Goal: Task Accomplishment & Management: Use online tool/utility

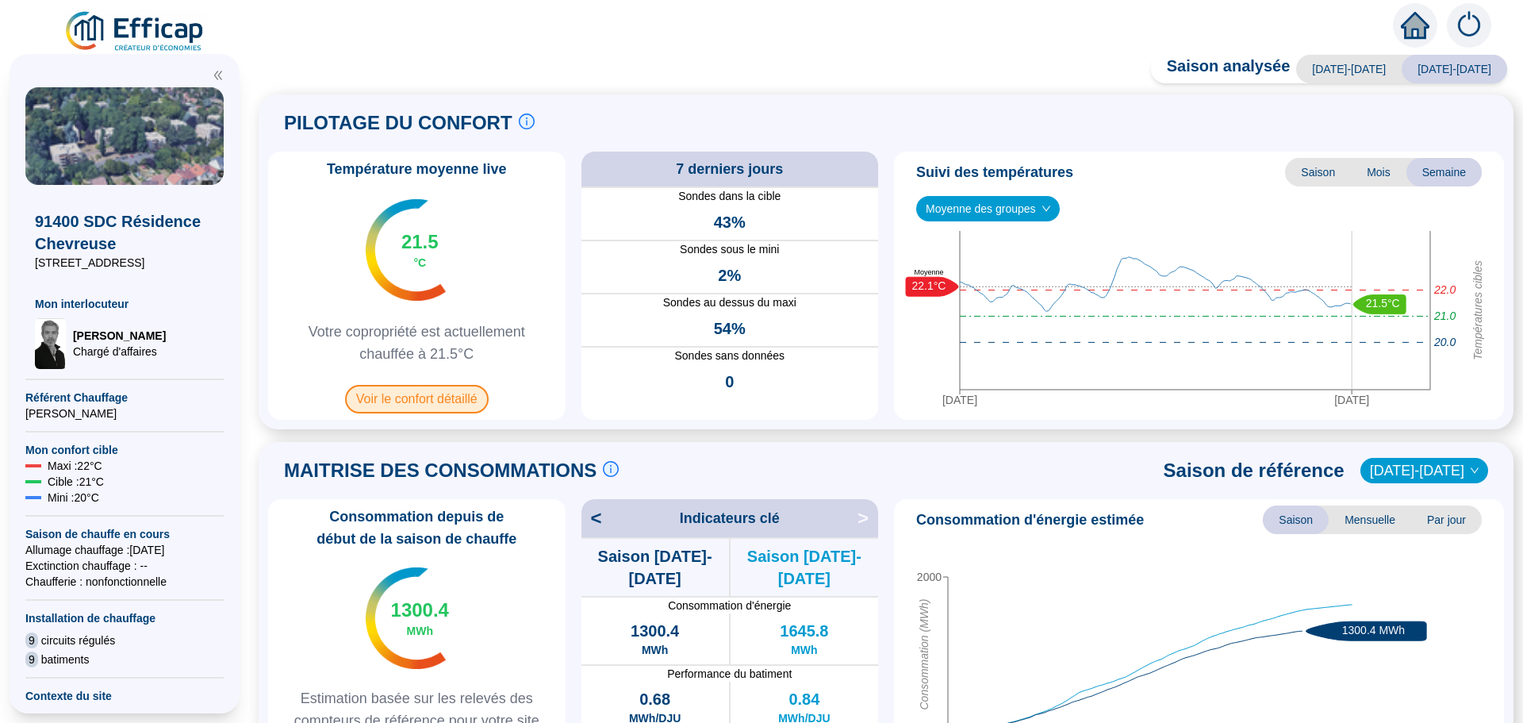
click at [470, 399] on span "Voir le confort détaillé" at bounding box center [417, 399] width 144 height 29
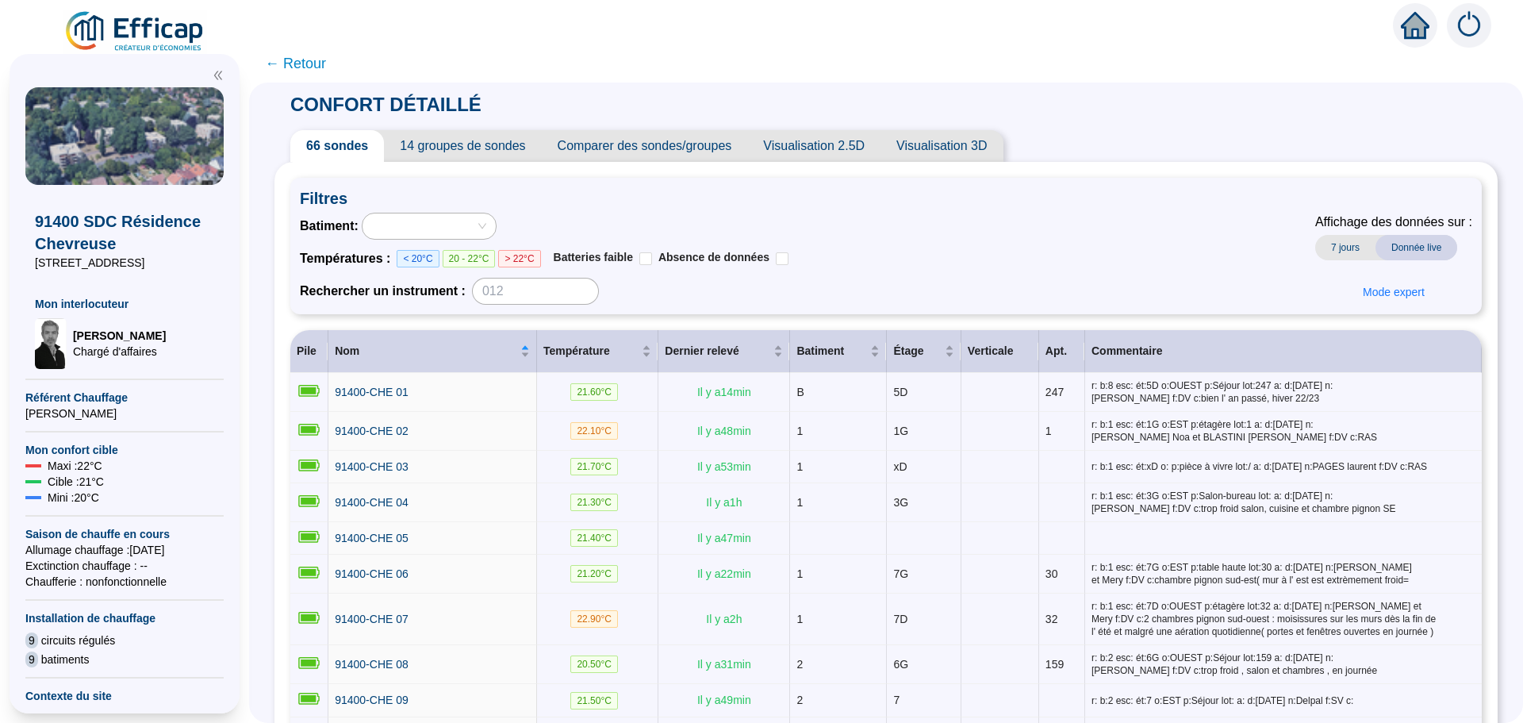
click at [648, 147] on span "Comparer des sondes/groupes" at bounding box center [645, 146] width 206 height 32
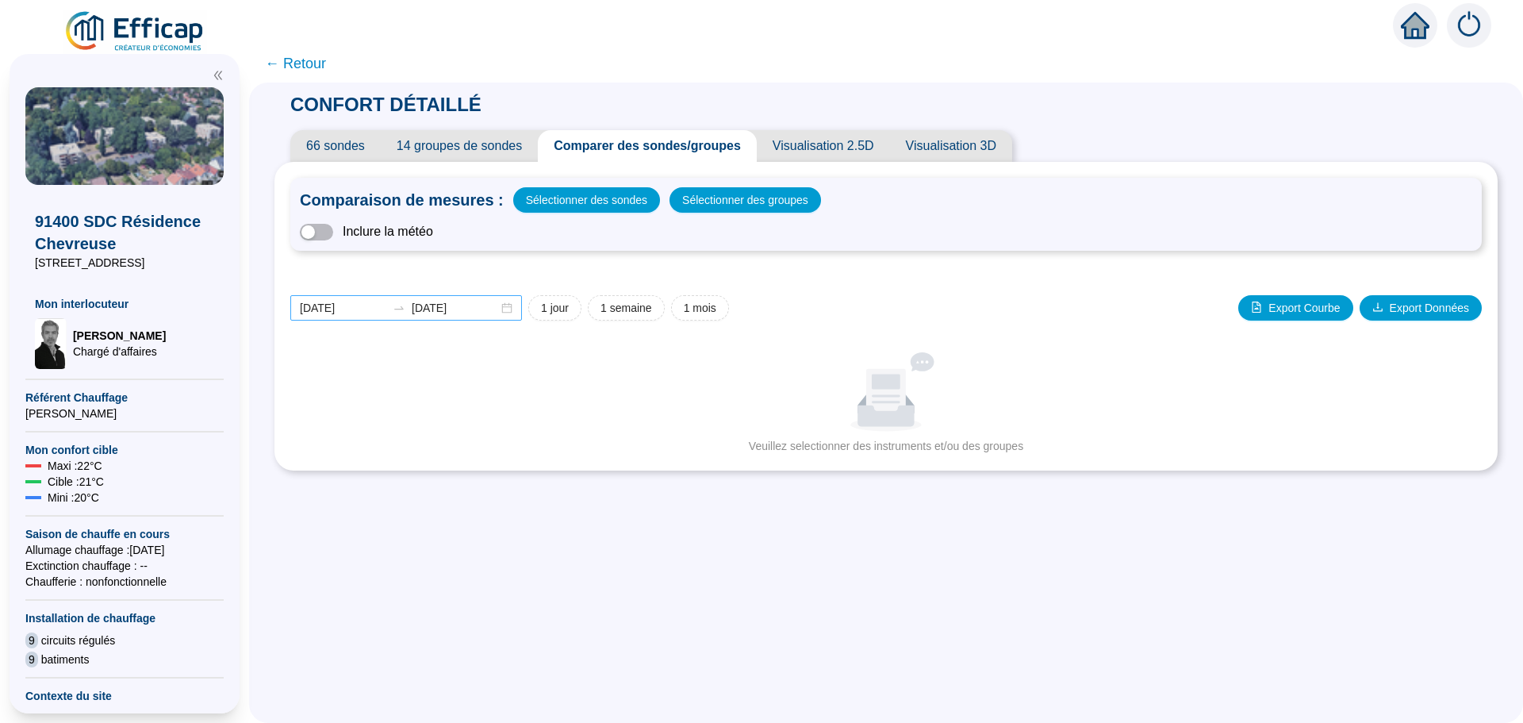
click at [522, 313] on div "[DATE] [DATE]" at bounding box center [406, 307] width 232 height 25
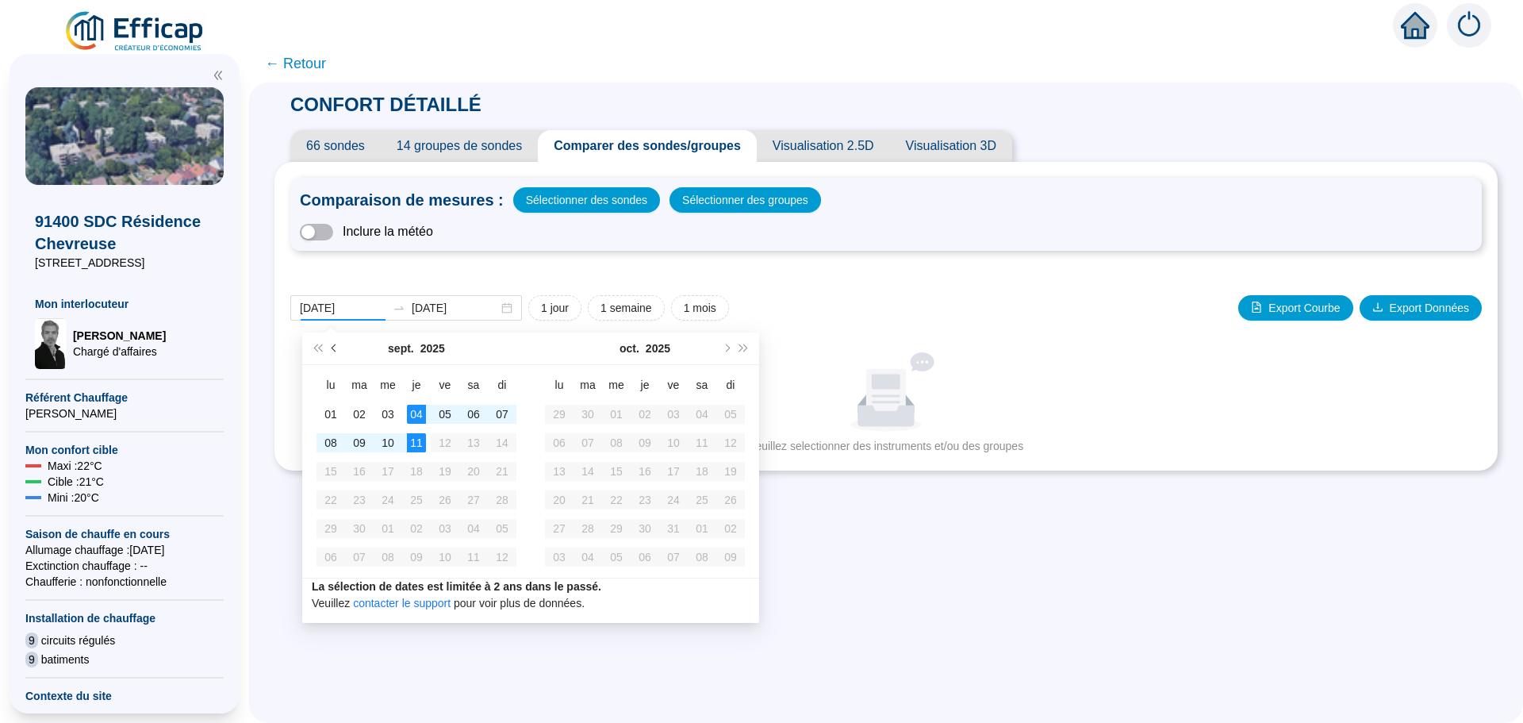
click at [334, 351] on span "Mois précédent (PageUp)" at bounding box center [336, 348] width 8 height 8
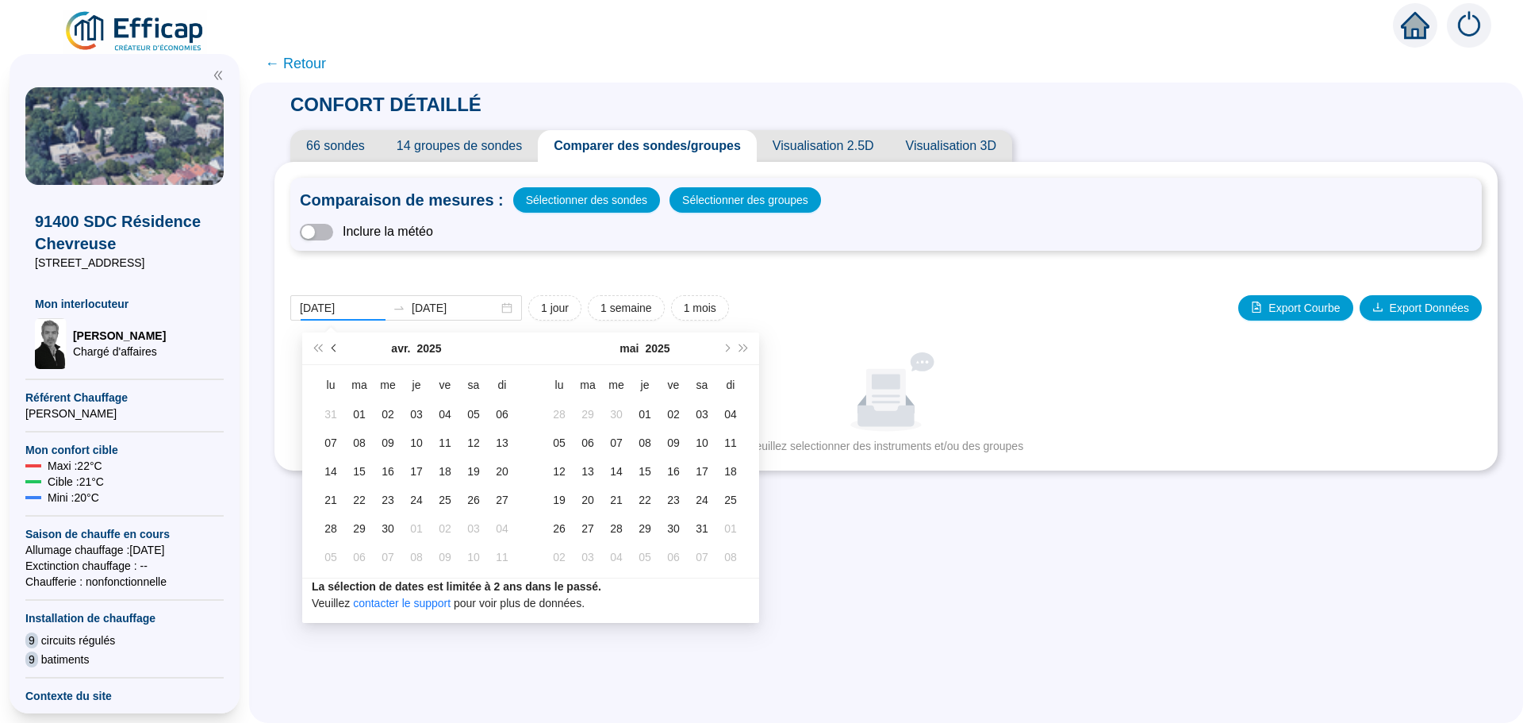
click at [334, 351] on span "Mois précédent (PageUp)" at bounding box center [336, 348] width 8 height 8
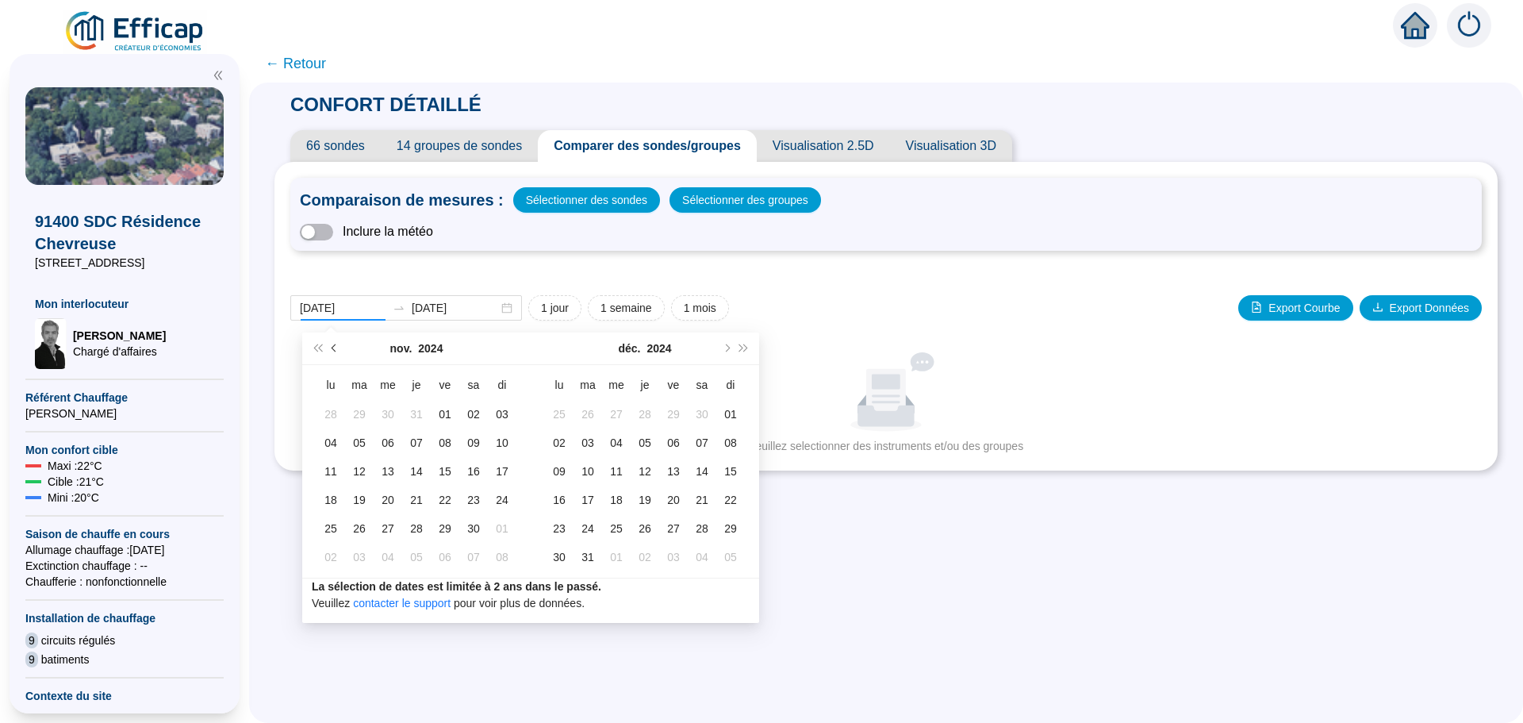
click at [334, 351] on span "Mois précédent (PageUp)" at bounding box center [336, 348] width 8 height 8
type input "[DATE]"
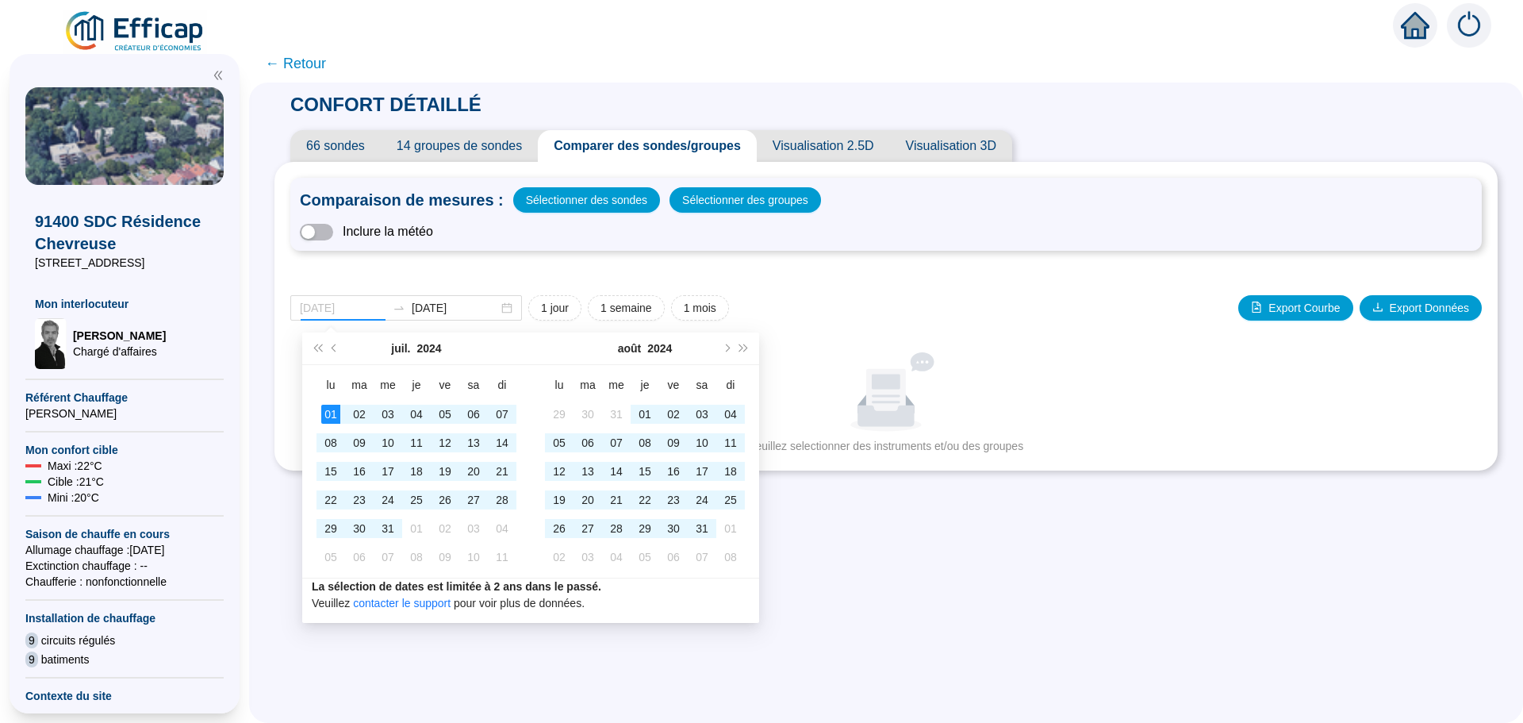
click at [326, 415] on div "01" at bounding box center [330, 414] width 19 height 19
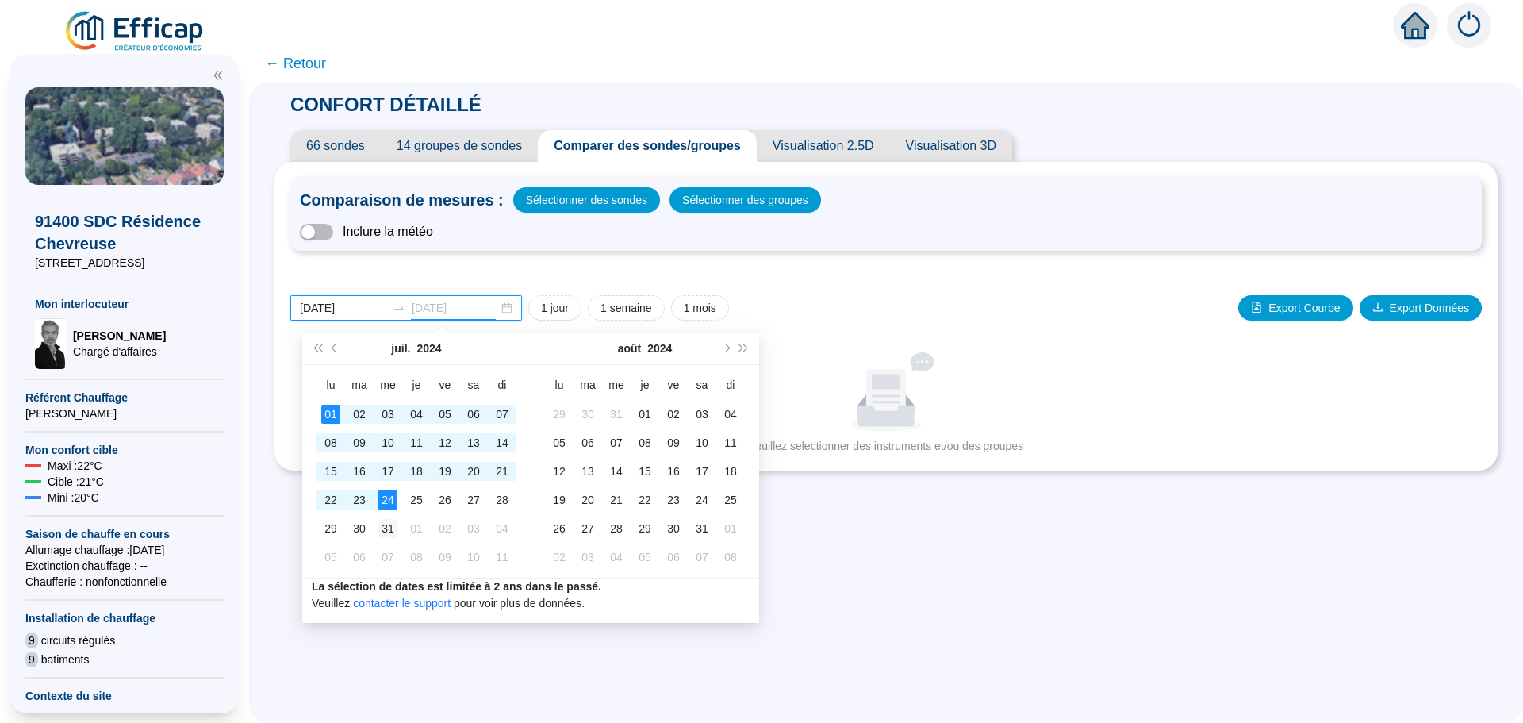
type input "[DATE]"
click at [395, 520] on div "31" at bounding box center [387, 528] width 19 height 19
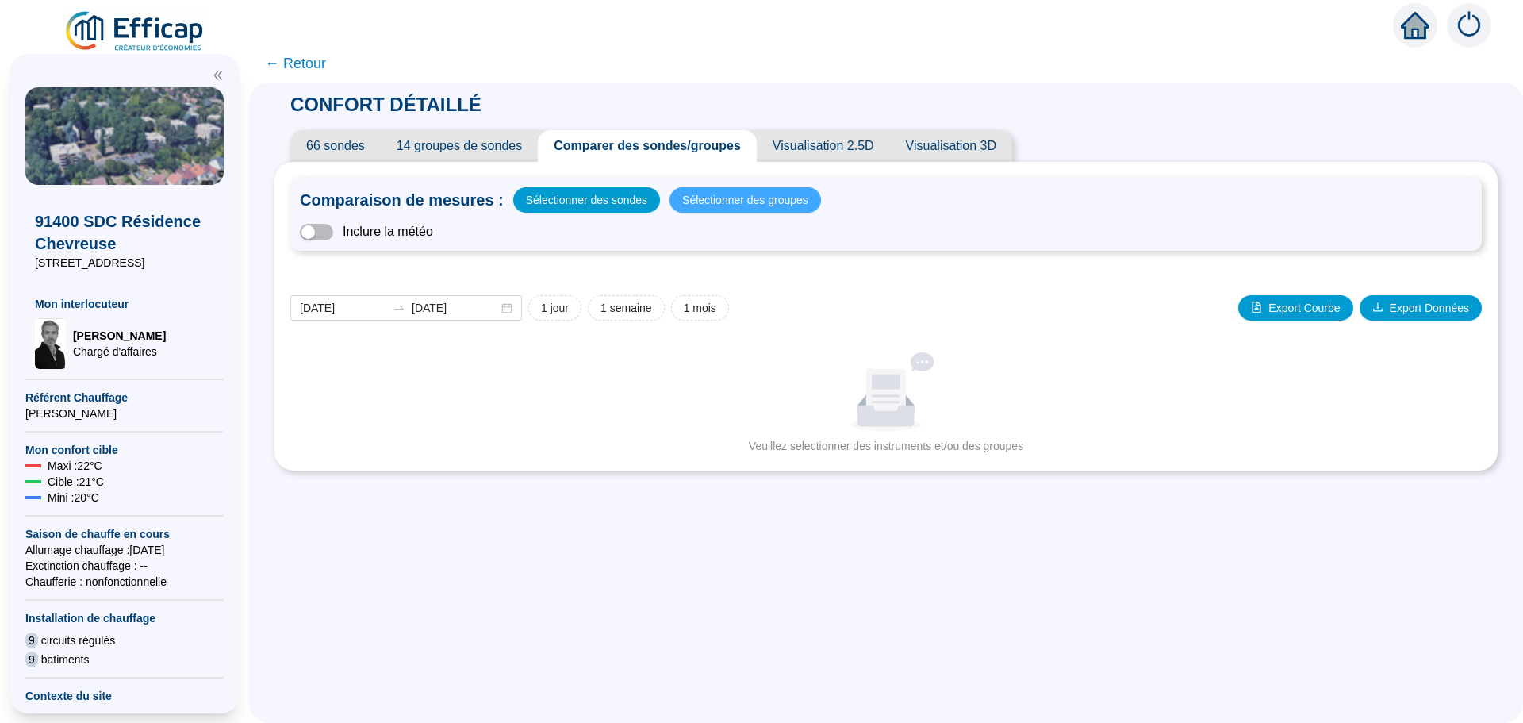
click at [712, 203] on span "Sélectionner des groupes" at bounding box center [745, 200] width 126 height 22
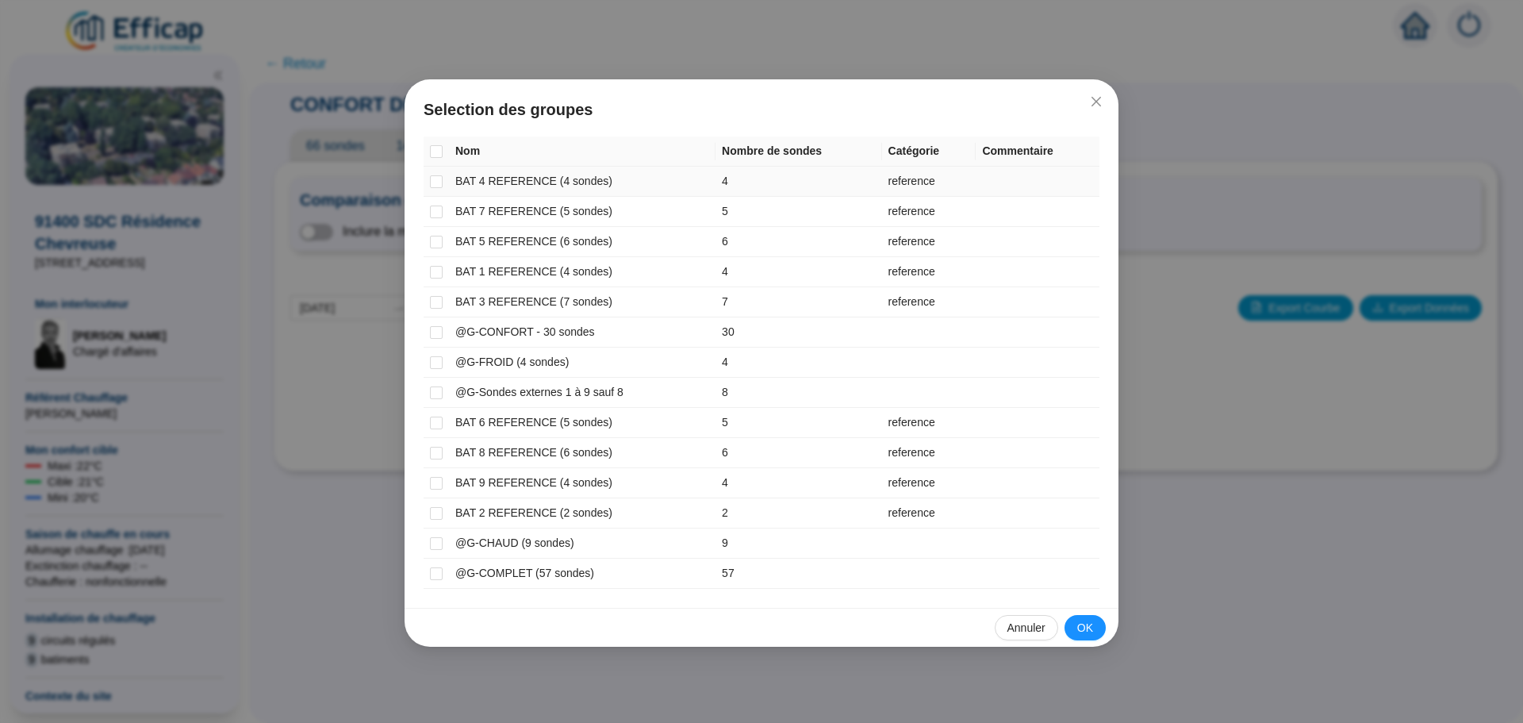
click at [429, 180] on td at bounding box center [436, 182] width 25 height 30
click at [434, 182] on input "checkbox" at bounding box center [436, 181] width 13 height 13
checkbox input "true"
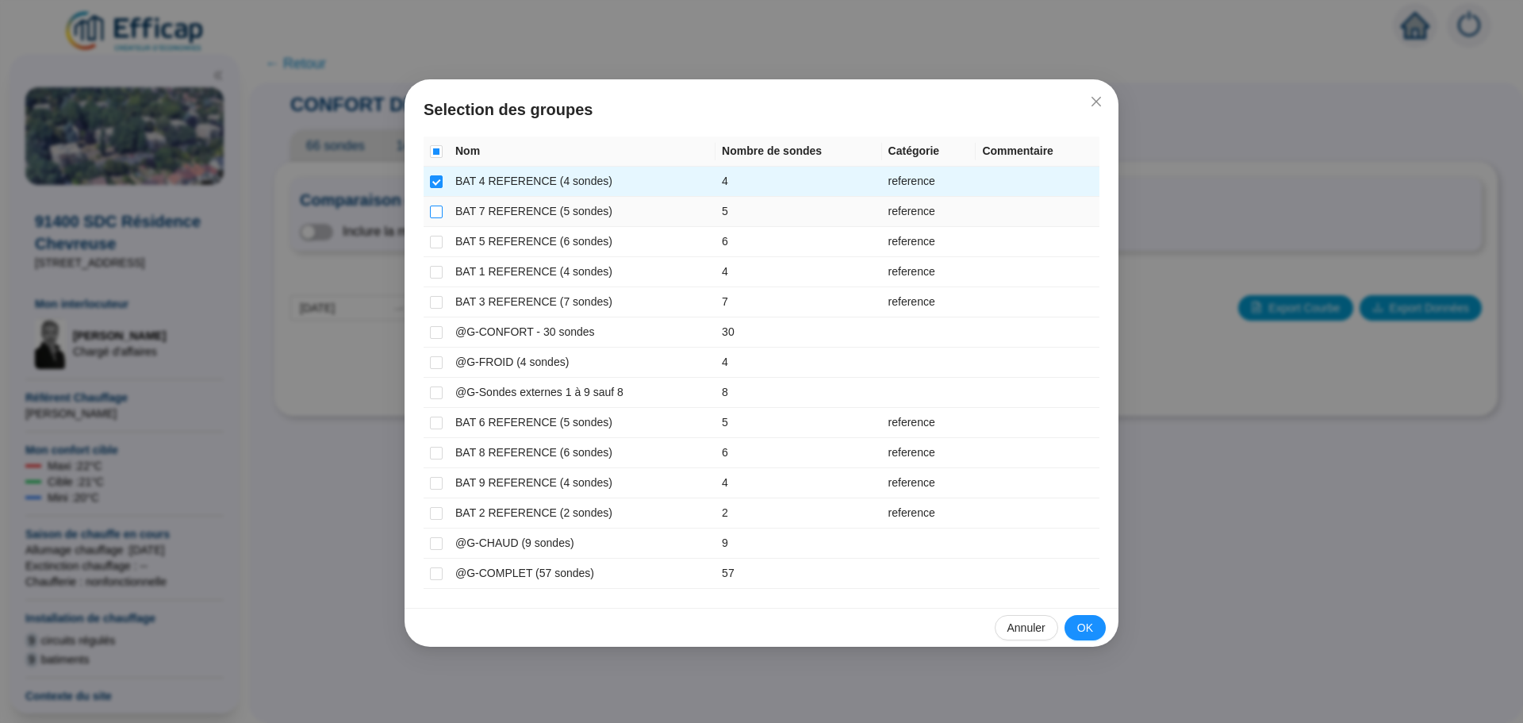
click at [433, 213] on input "checkbox" at bounding box center [436, 211] width 13 height 13
checkbox input "true"
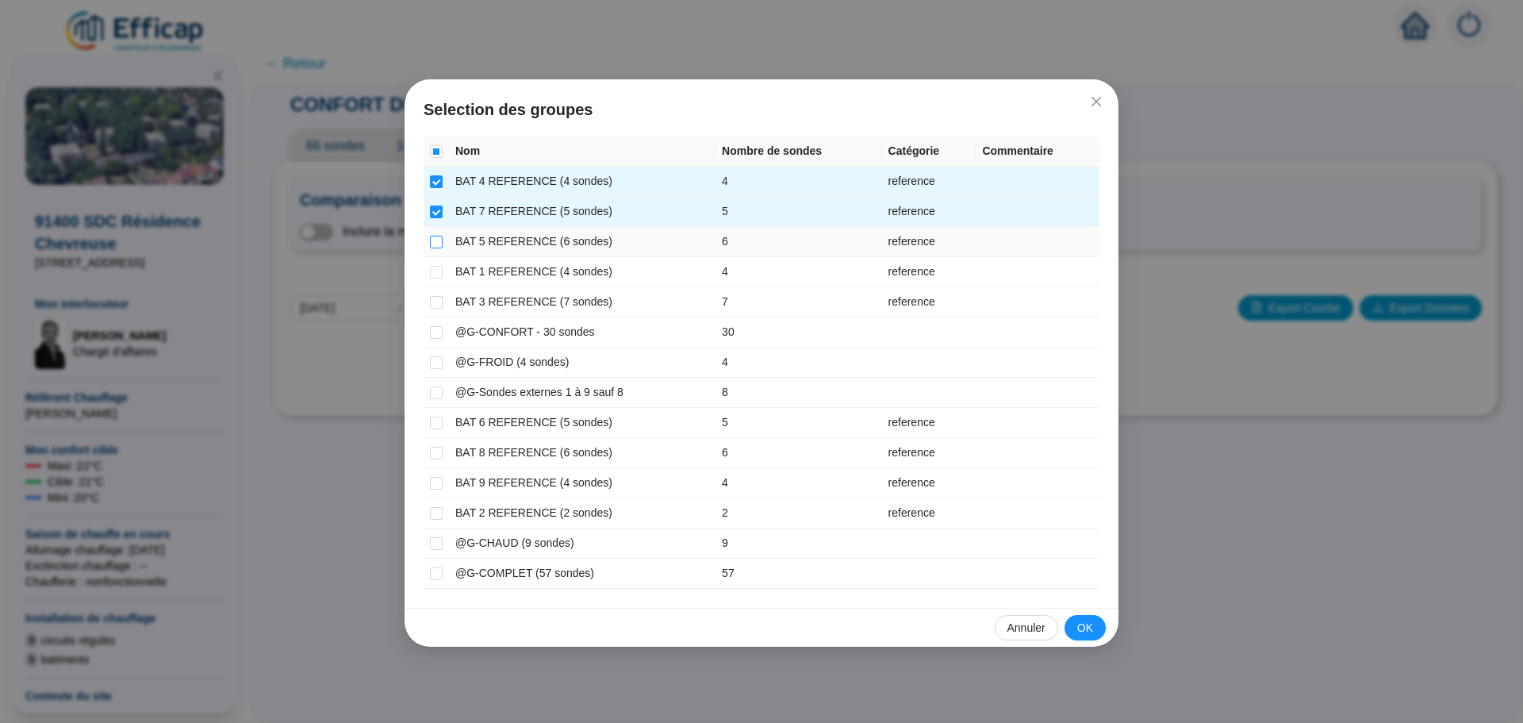
click at [433, 238] on input "checkbox" at bounding box center [436, 242] width 13 height 13
checkbox input "true"
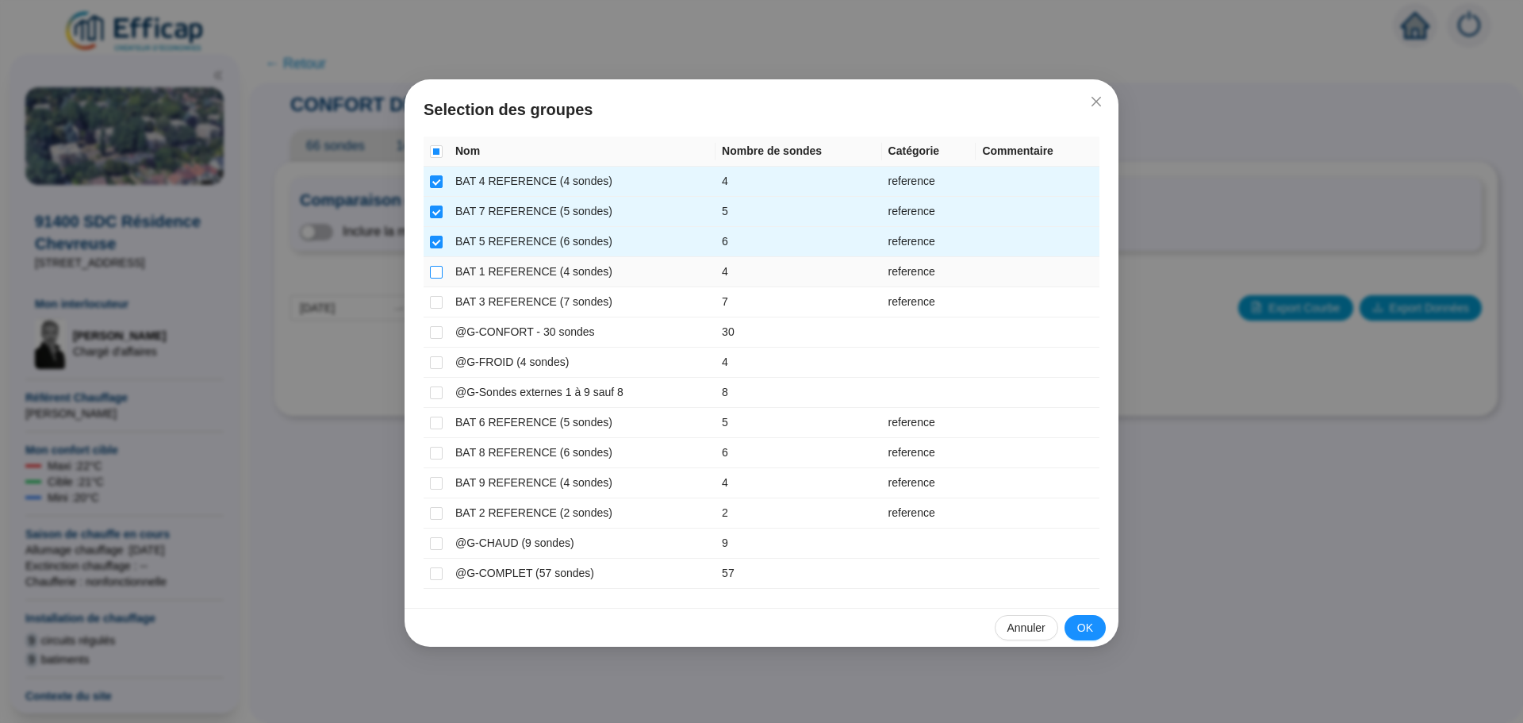
click at [430, 268] on input "checkbox" at bounding box center [436, 272] width 13 height 13
checkbox input "true"
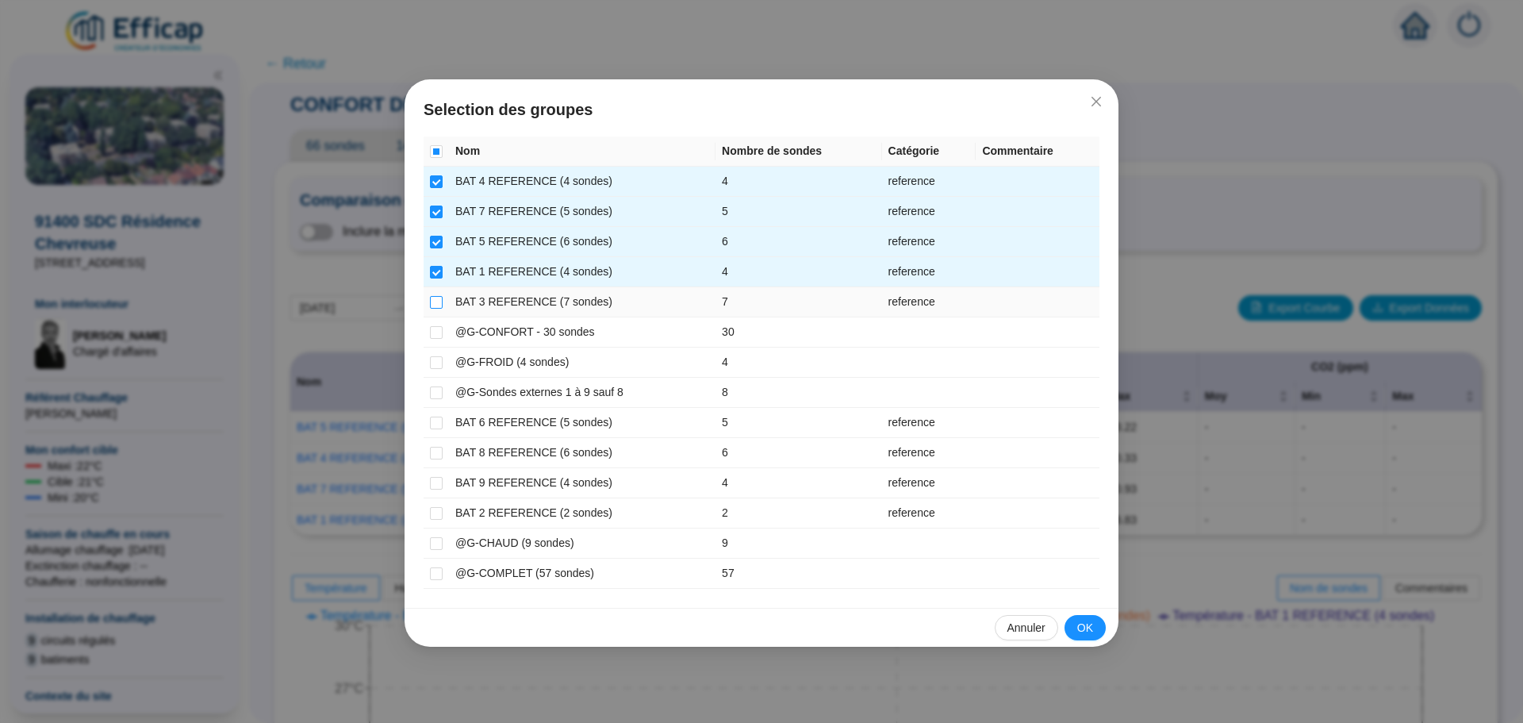
click at [439, 303] on input "checkbox" at bounding box center [436, 302] width 13 height 13
checkbox input "true"
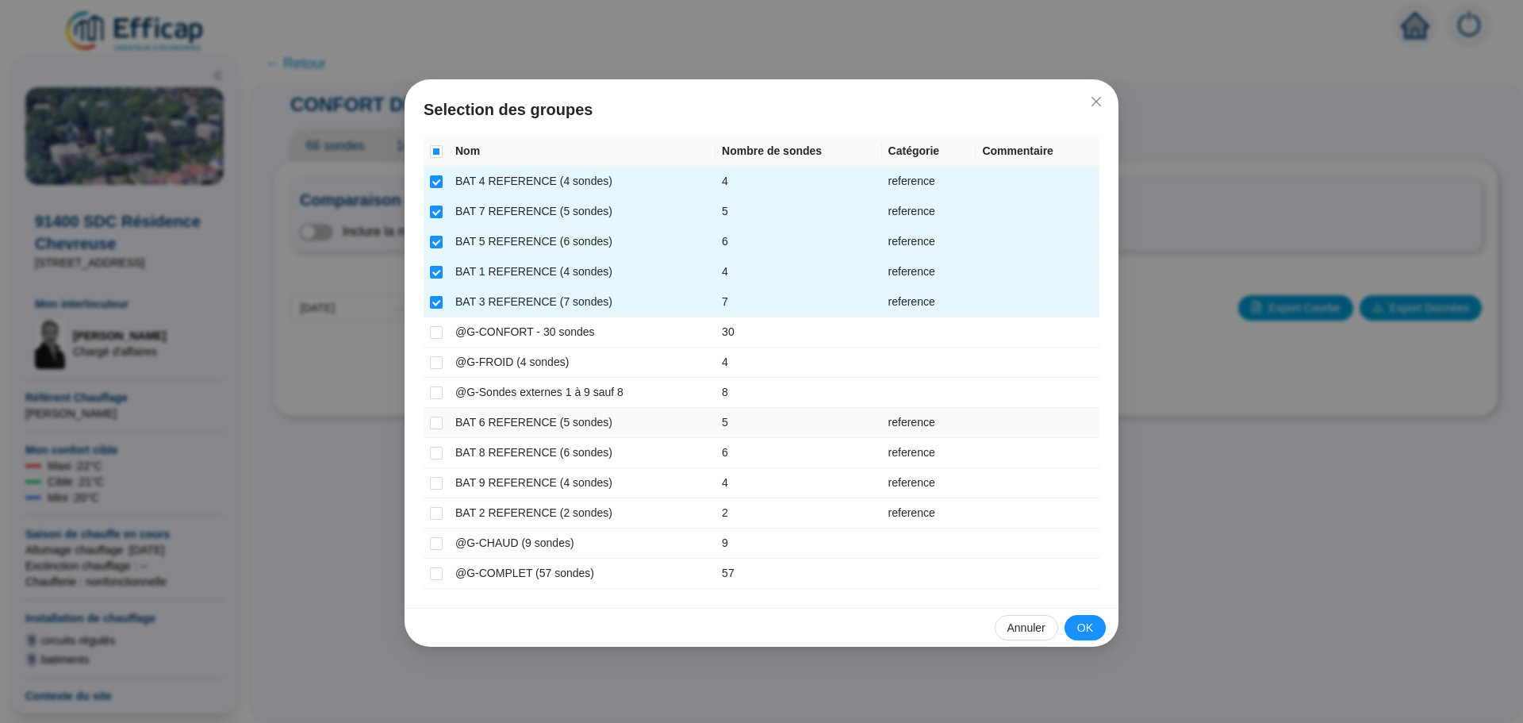
click at [443, 419] on td at bounding box center [436, 423] width 25 height 30
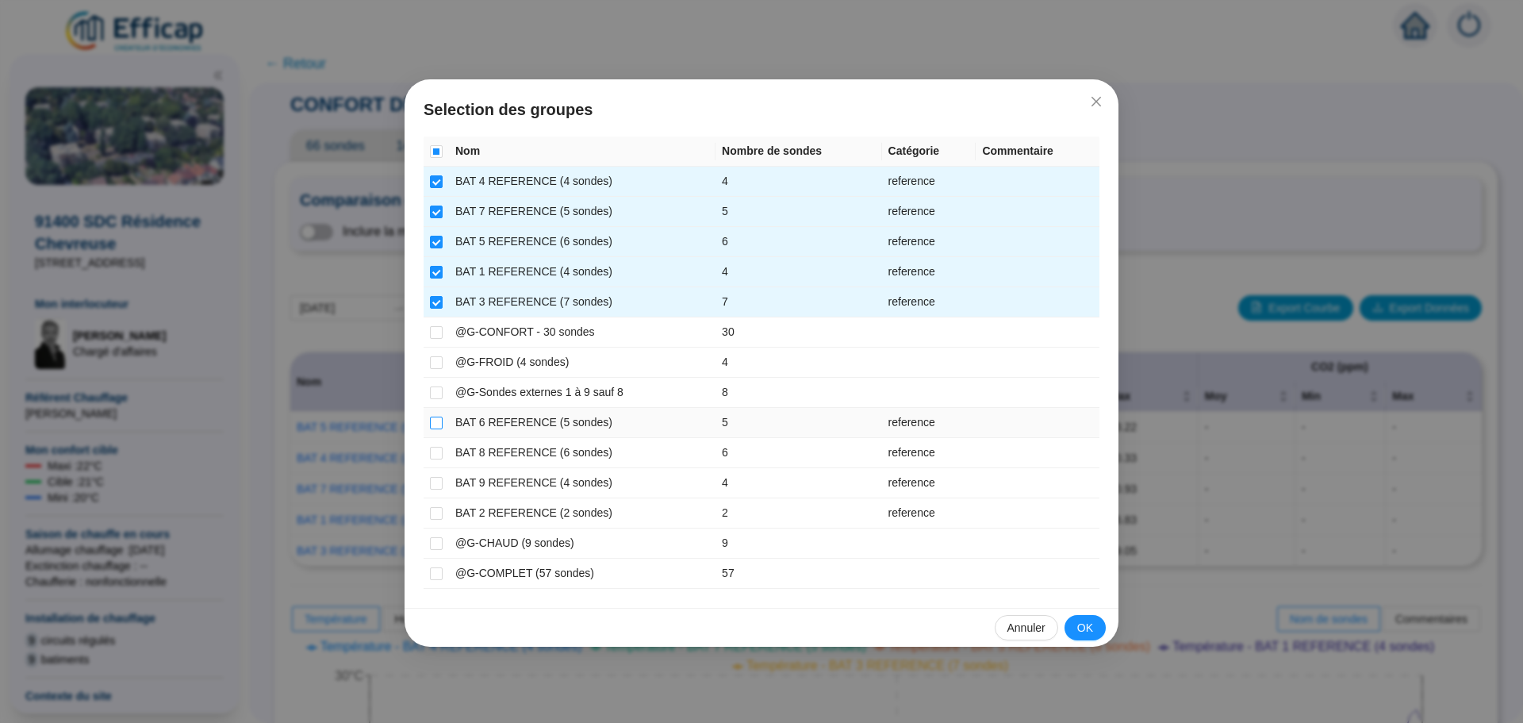
click at [434, 423] on input "checkbox" at bounding box center [436, 423] width 13 height 13
checkbox input "true"
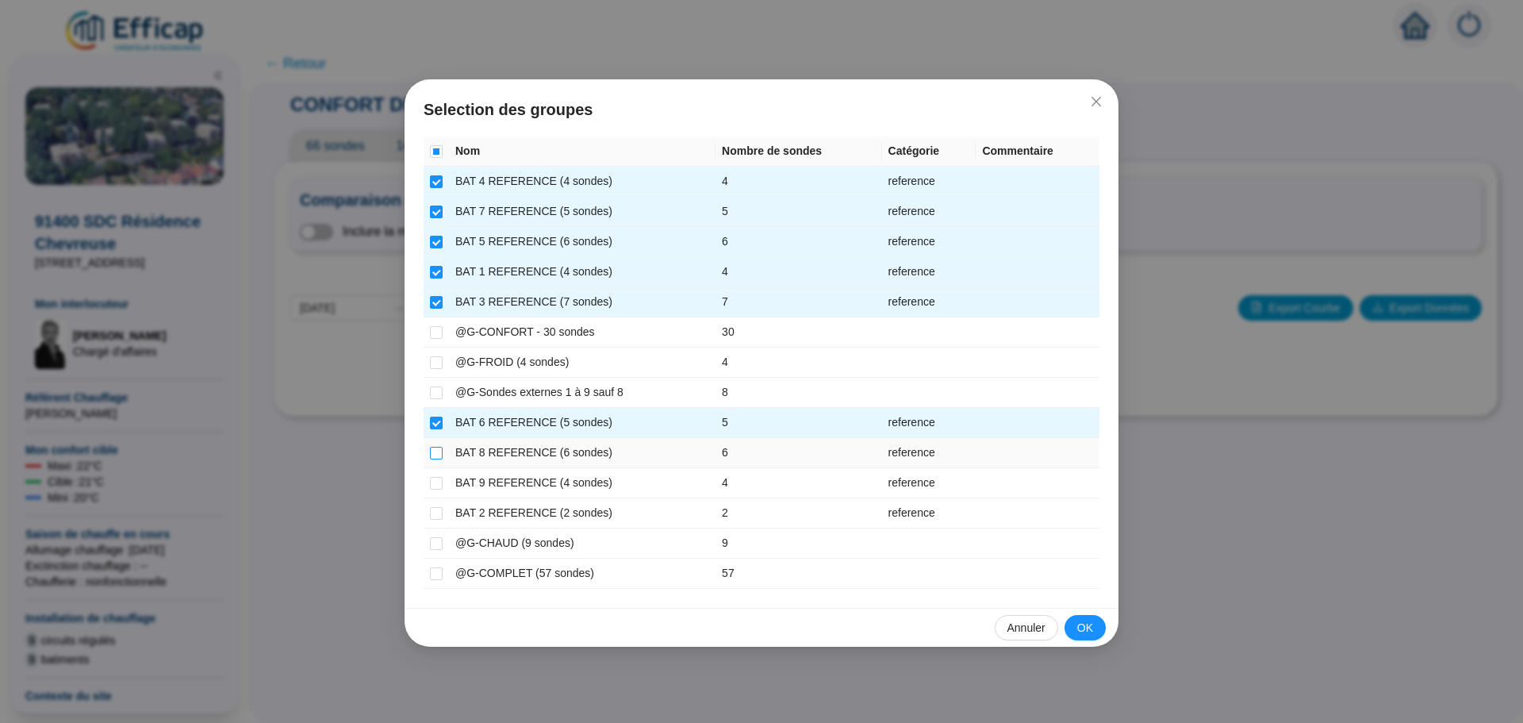
click at [434, 450] on input "checkbox" at bounding box center [436, 453] width 13 height 13
checkbox input "true"
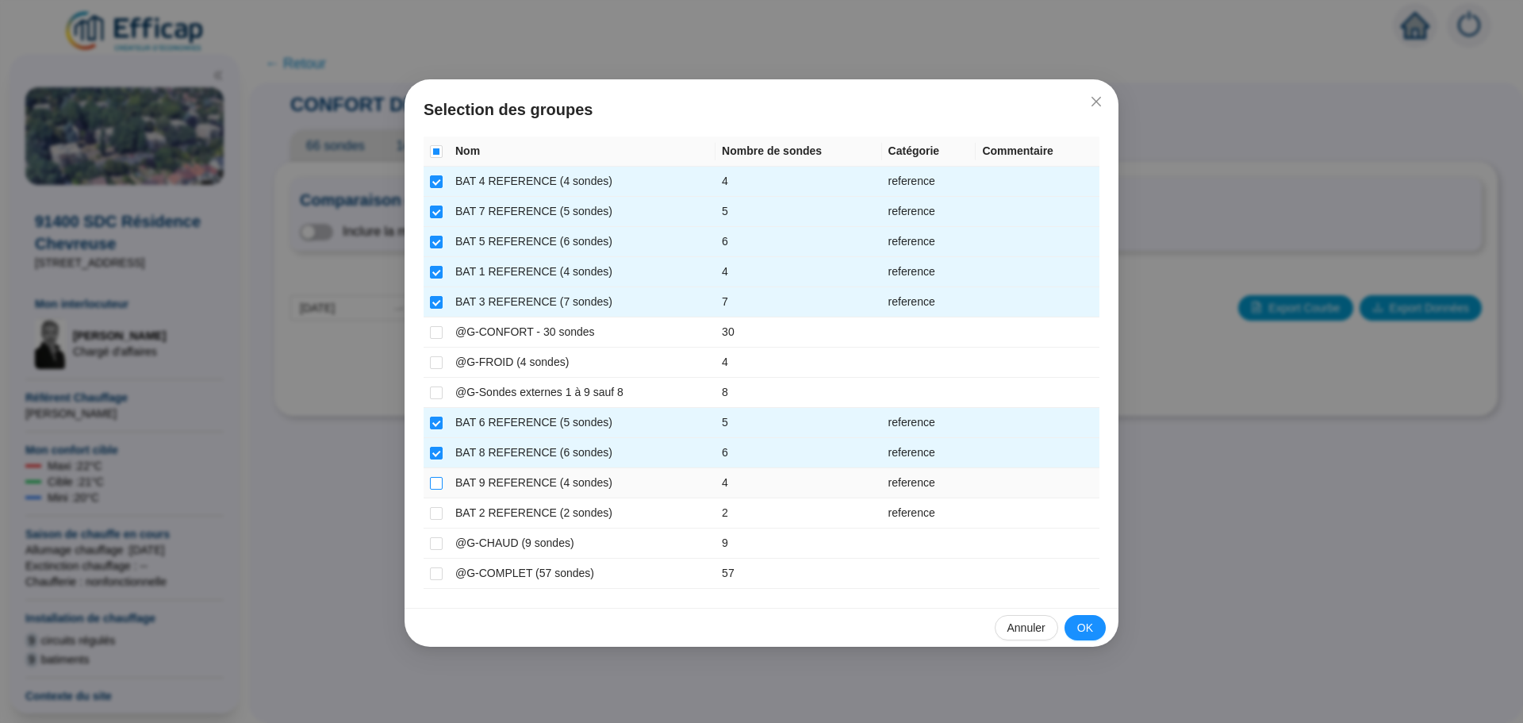
click at [432, 487] on input "checkbox" at bounding box center [436, 483] width 13 height 13
checkbox input "true"
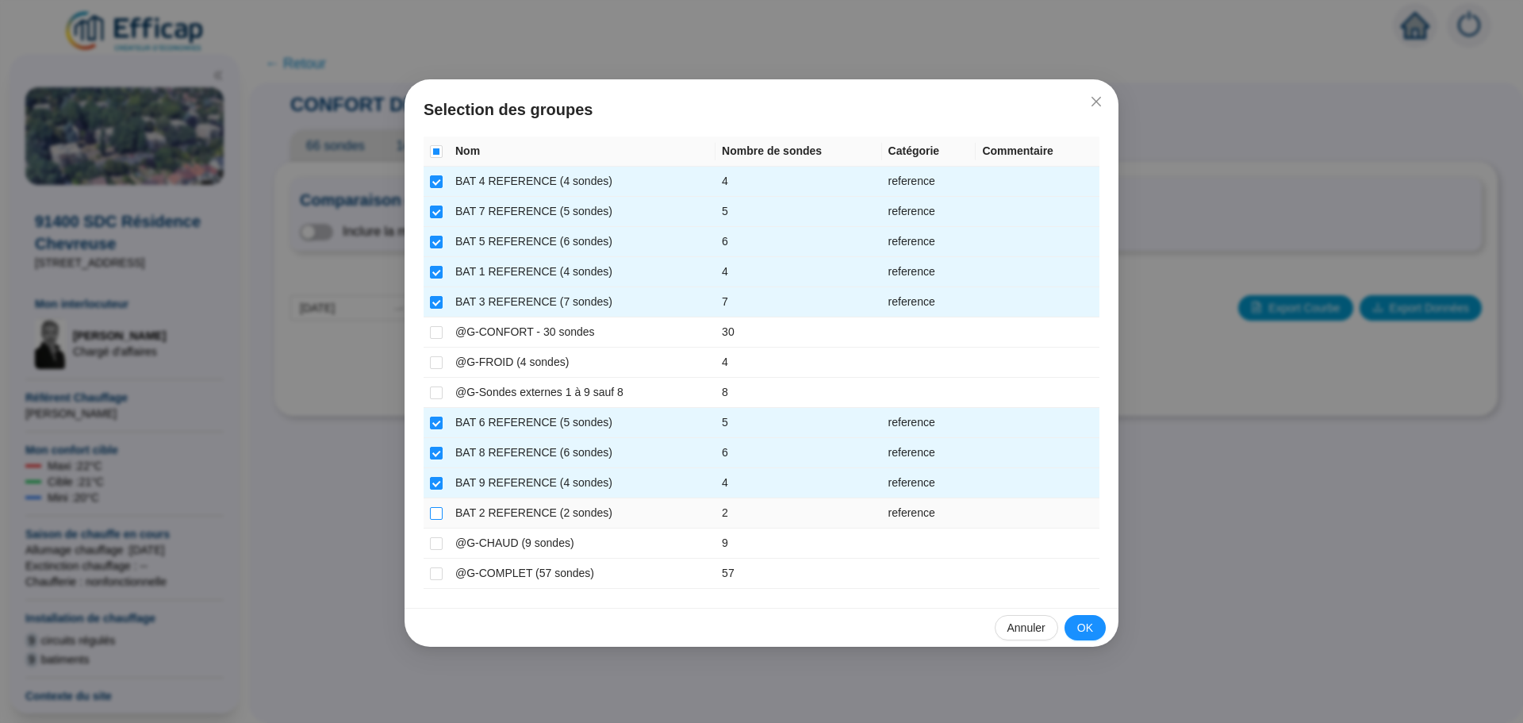
click at [432, 509] on input "checkbox" at bounding box center [436, 513] width 13 height 13
checkbox input "true"
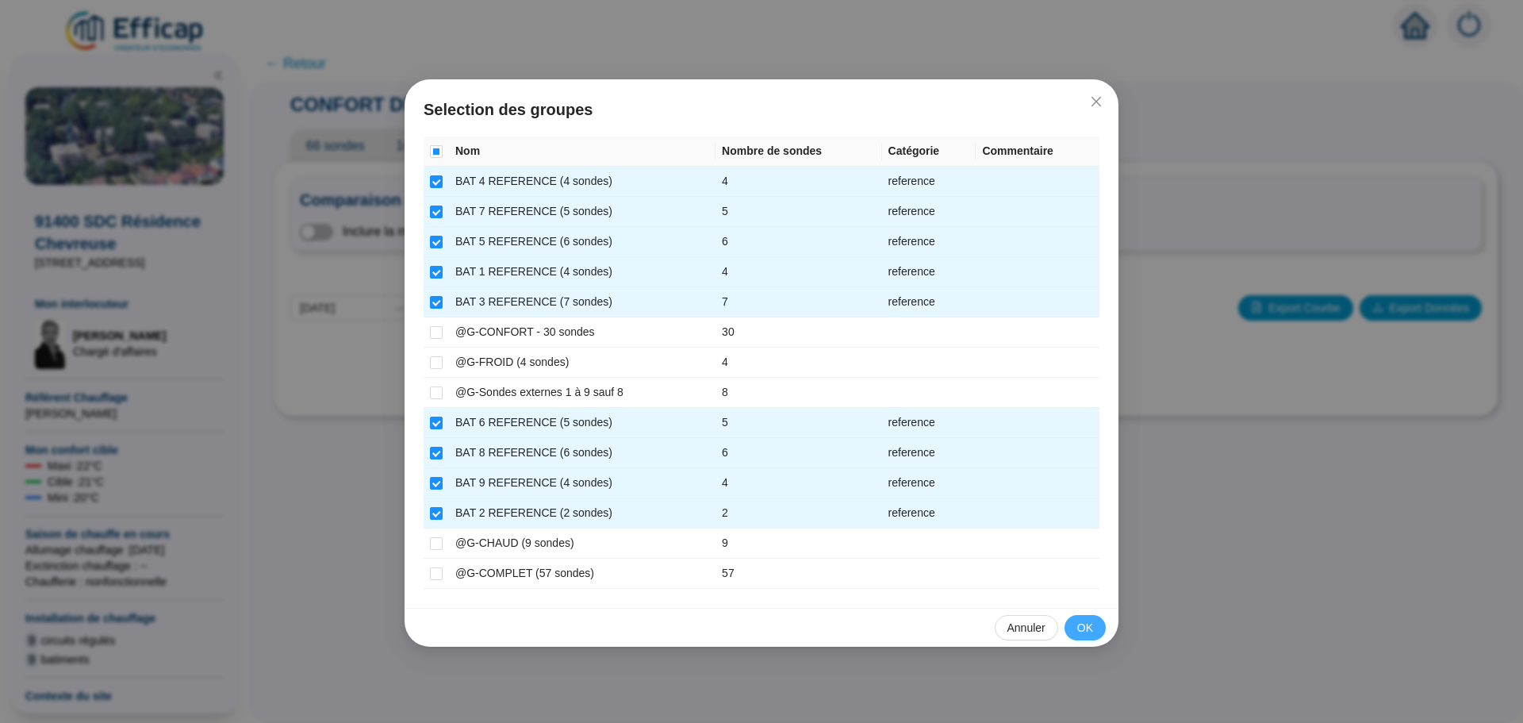
click at [1081, 618] on button "OK" at bounding box center [1085, 627] width 41 height 25
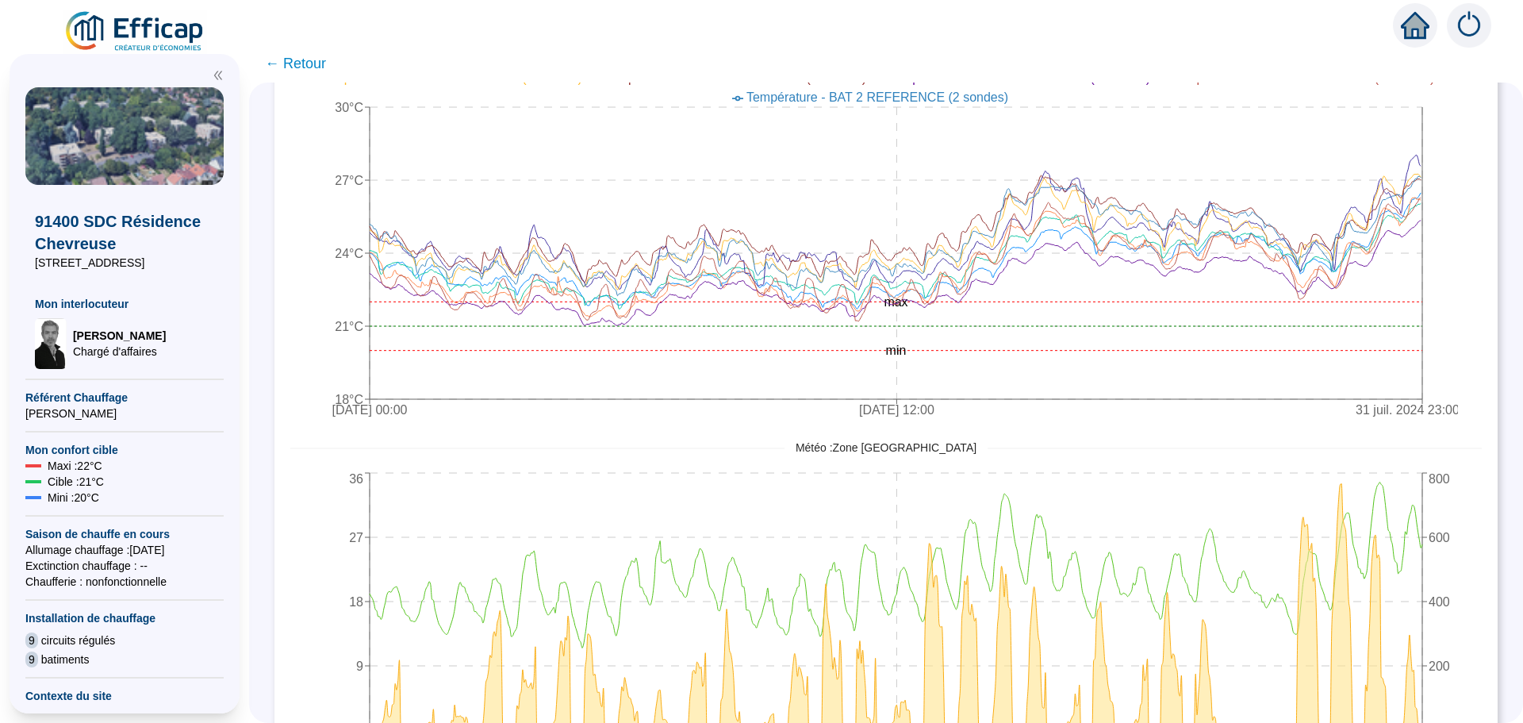
scroll to position [714, 0]
